Goal: Information Seeking & Learning: Learn about a topic

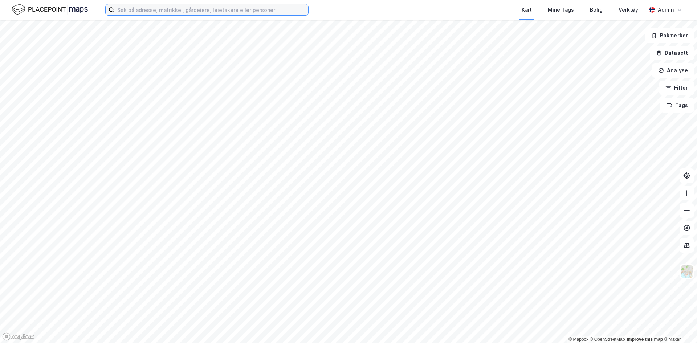
click at [177, 5] on input at bounding box center [211, 9] width 194 height 11
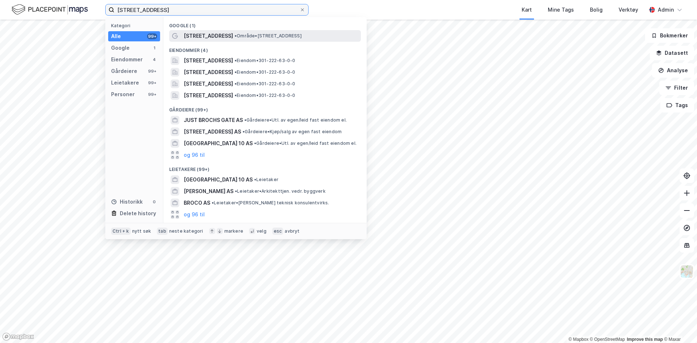
type input "[STREET_ADDRESS]"
click at [199, 37] on span "[STREET_ADDRESS]" at bounding box center [208, 36] width 49 height 9
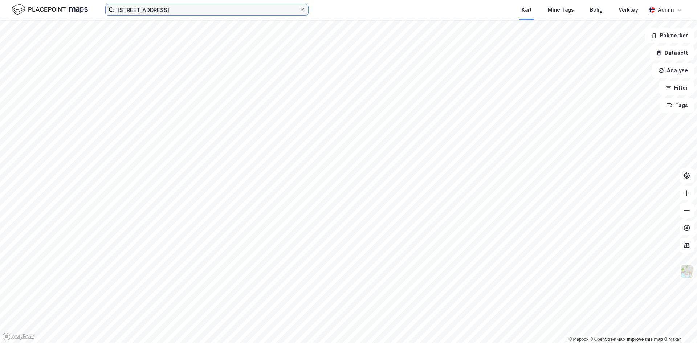
click at [187, 9] on input "[STREET_ADDRESS]" at bounding box center [206, 9] width 185 height 11
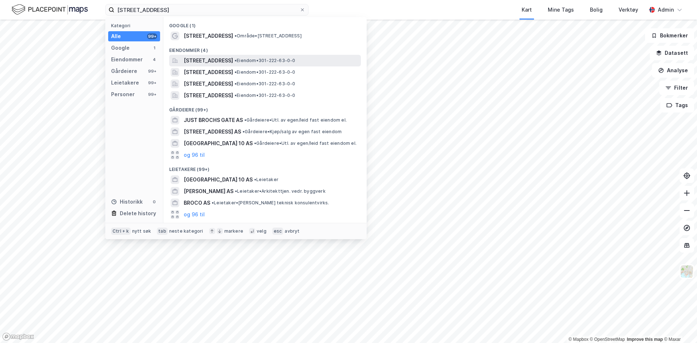
click at [217, 59] on span "[STREET_ADDRESS]" at bounding box center [208, 60] width 49 height 9
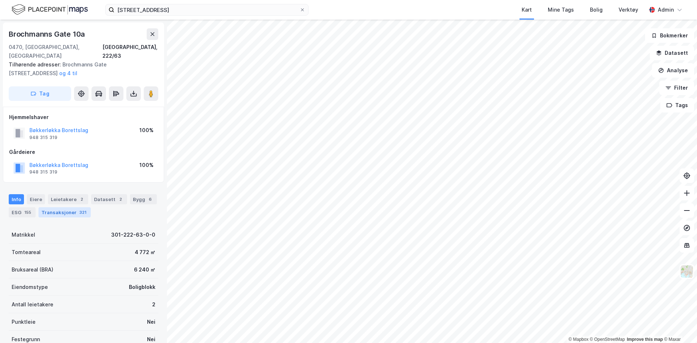
click at [69, 207] on div "Transaksjoner 321" at bounding box center [64, 212] width 52 height 10
